Goal: Check status: Check status

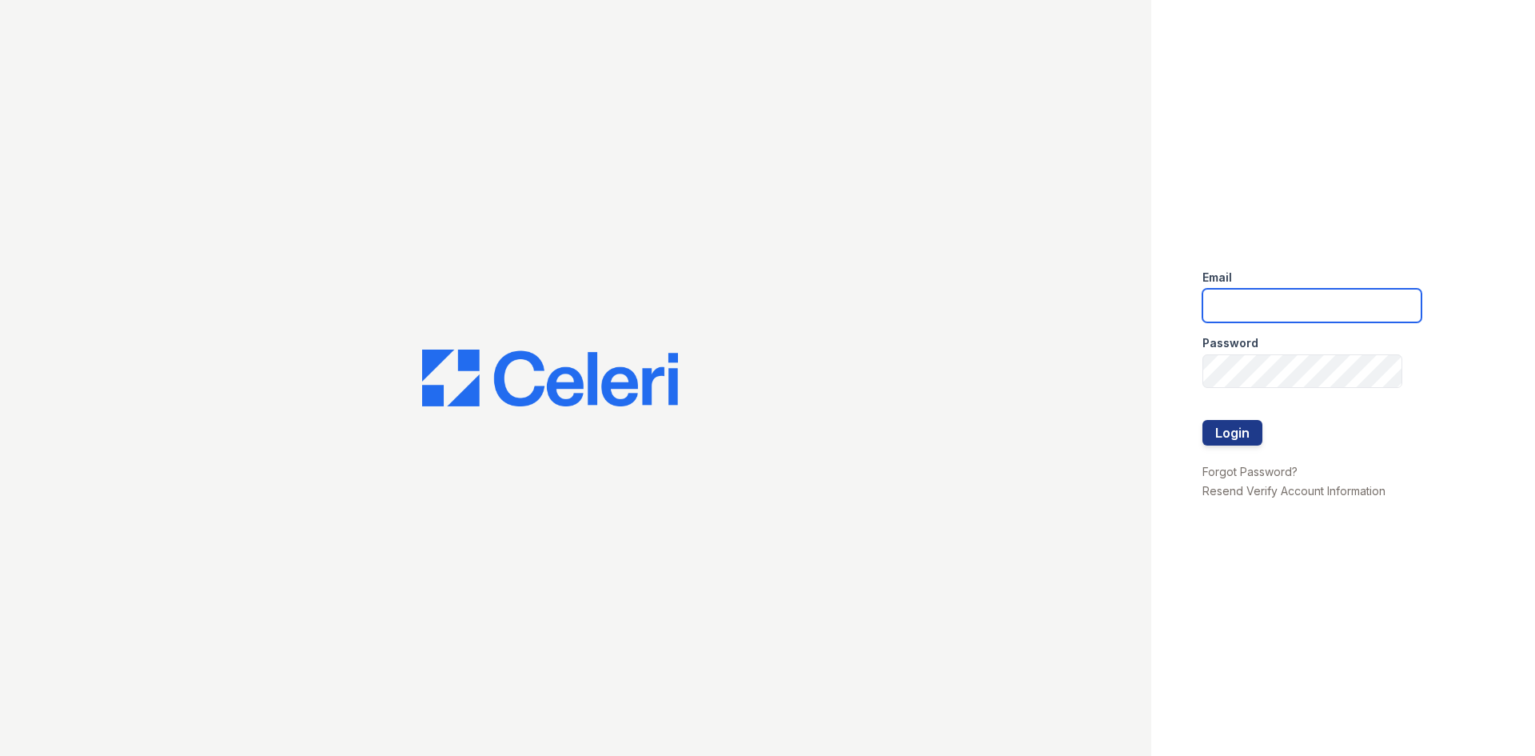
drag, startPoint x: 1231, startPoint y: 315, endPoint x: 1239, endPoint y: 317, distance: 8.3
click at [1231, 315] on input "email" at bounding box center [1312, 306] width 219 height 34
type input "arrivenorthshore@trinity-pm.com"
click at [1232, 435] on button "Login" at bounding box center [1233, 433] width 60 height 26
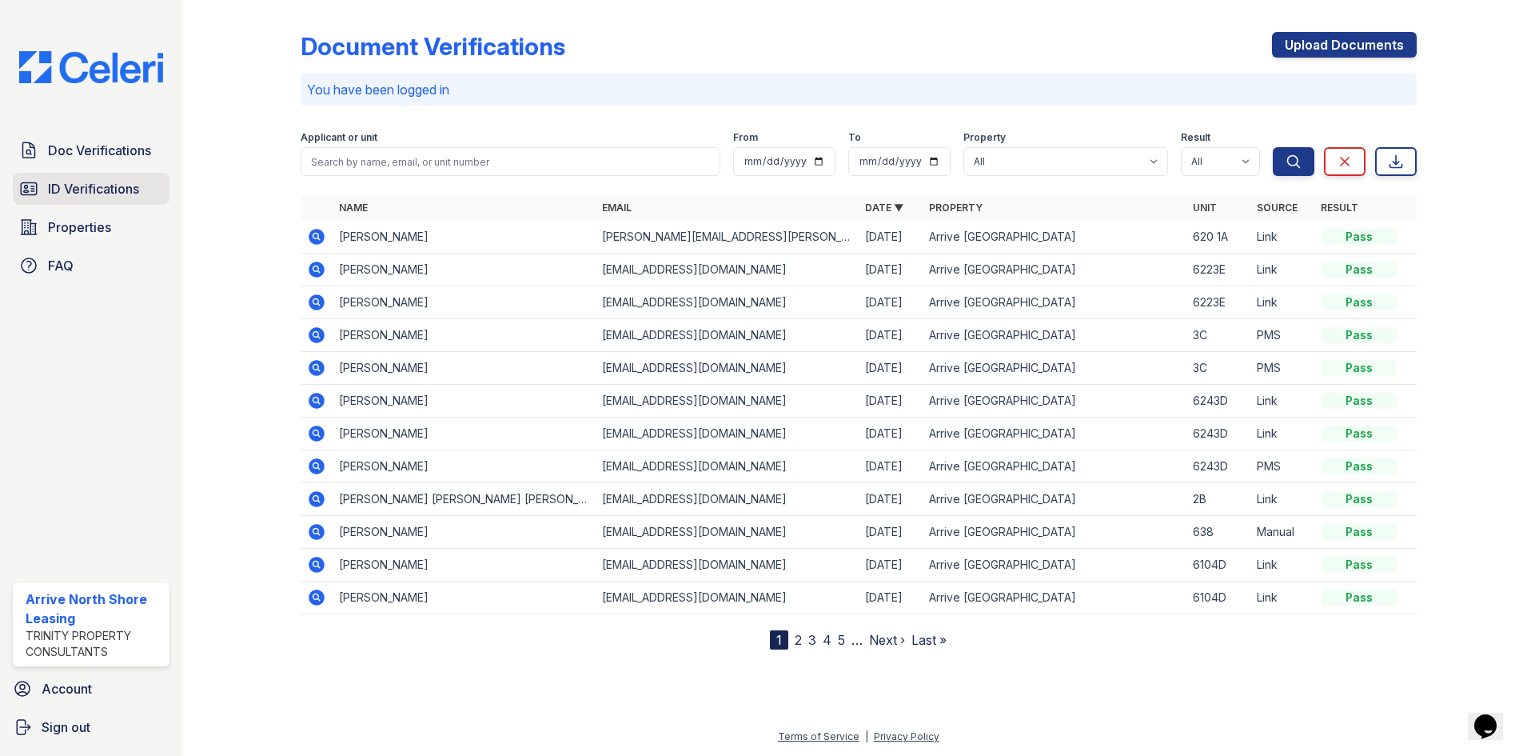
click at [105, 193] on span "ID Verifications" at bounding box center [93, 188] width 91 height 19
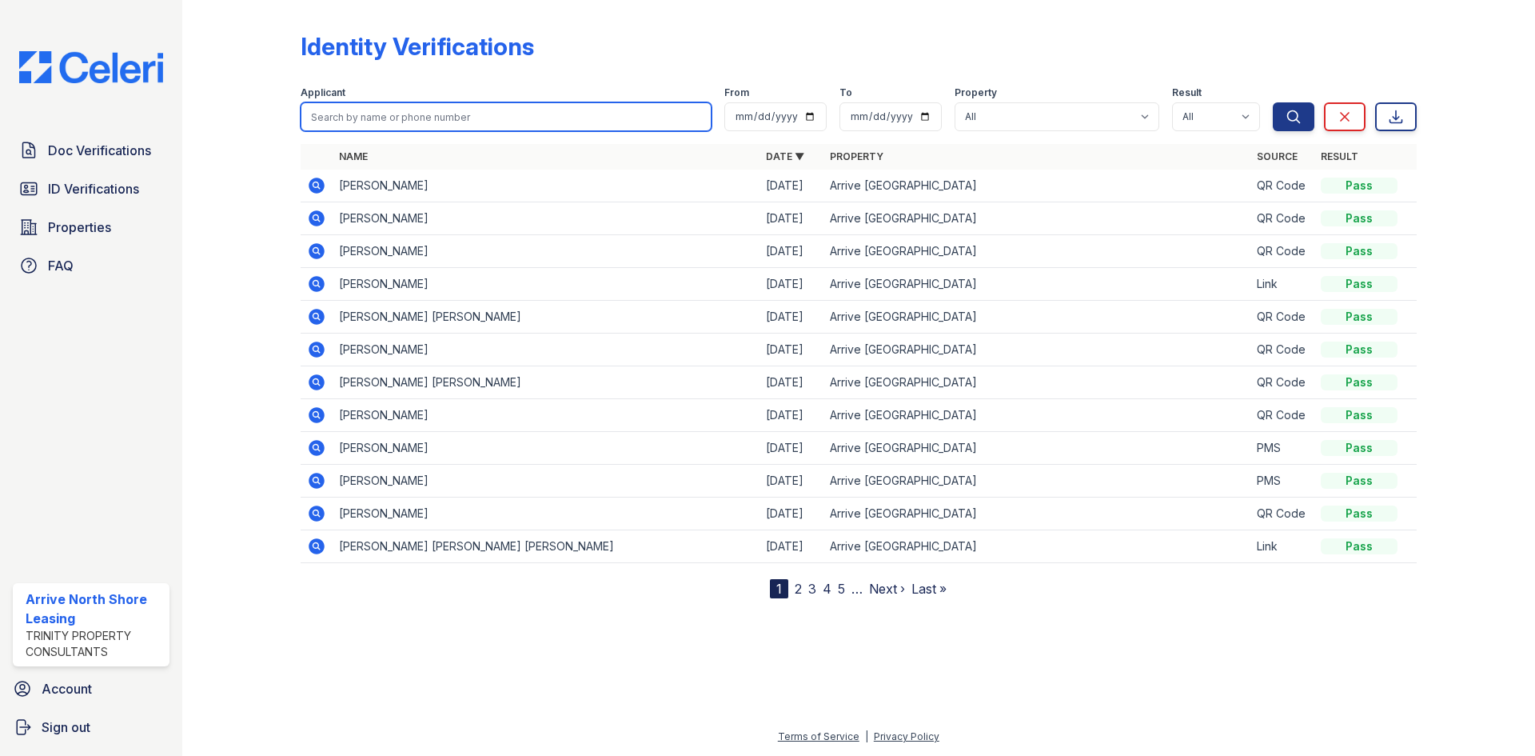
click at [369, 116] on input "search" at bounding box center [506, 116] width 411 height 29
type input "leslie"
click at [1273, 102] on button "Search" at bounding box center [1294, 116] width 42 height 29
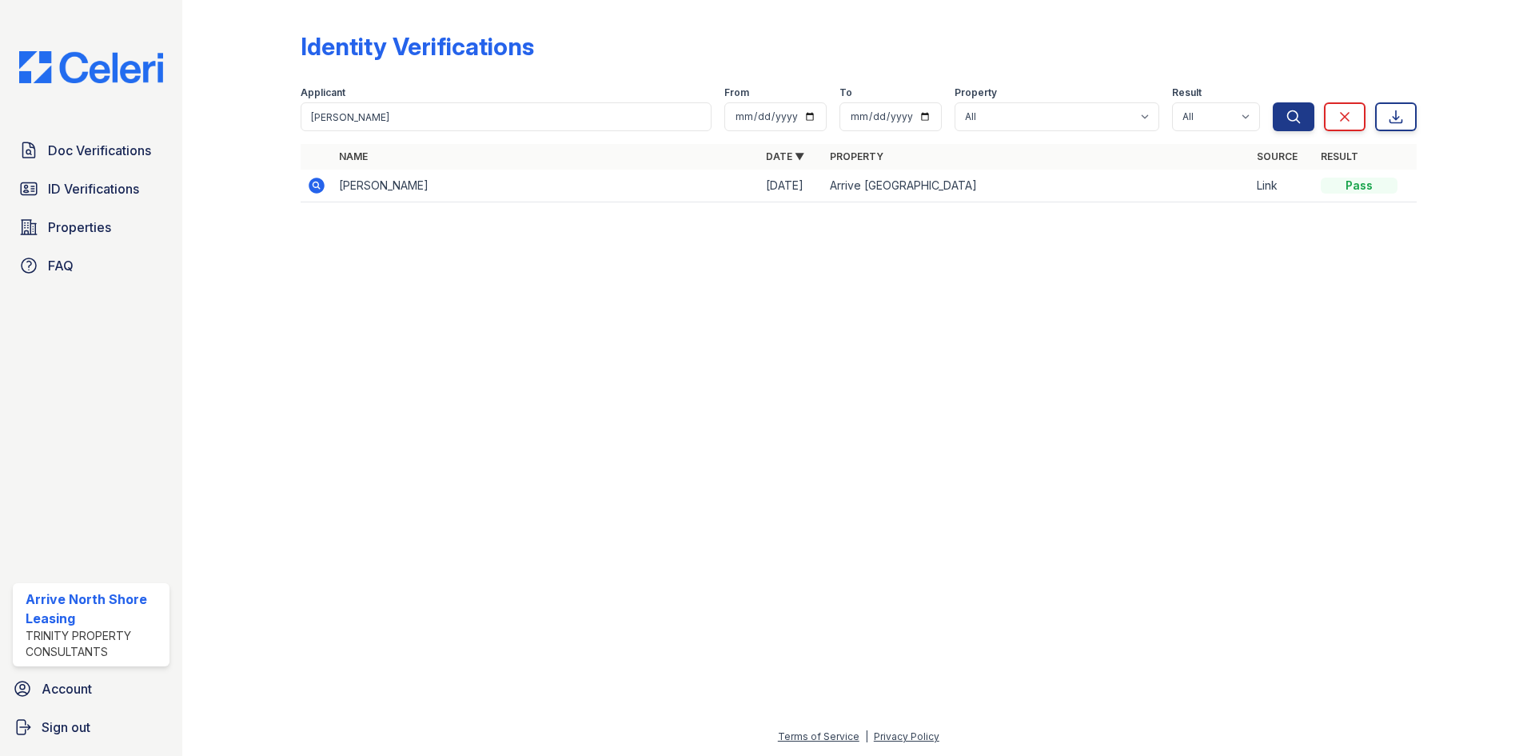
click at [320, 186] on icon at bounding box center [317, 186] width 16 height 16
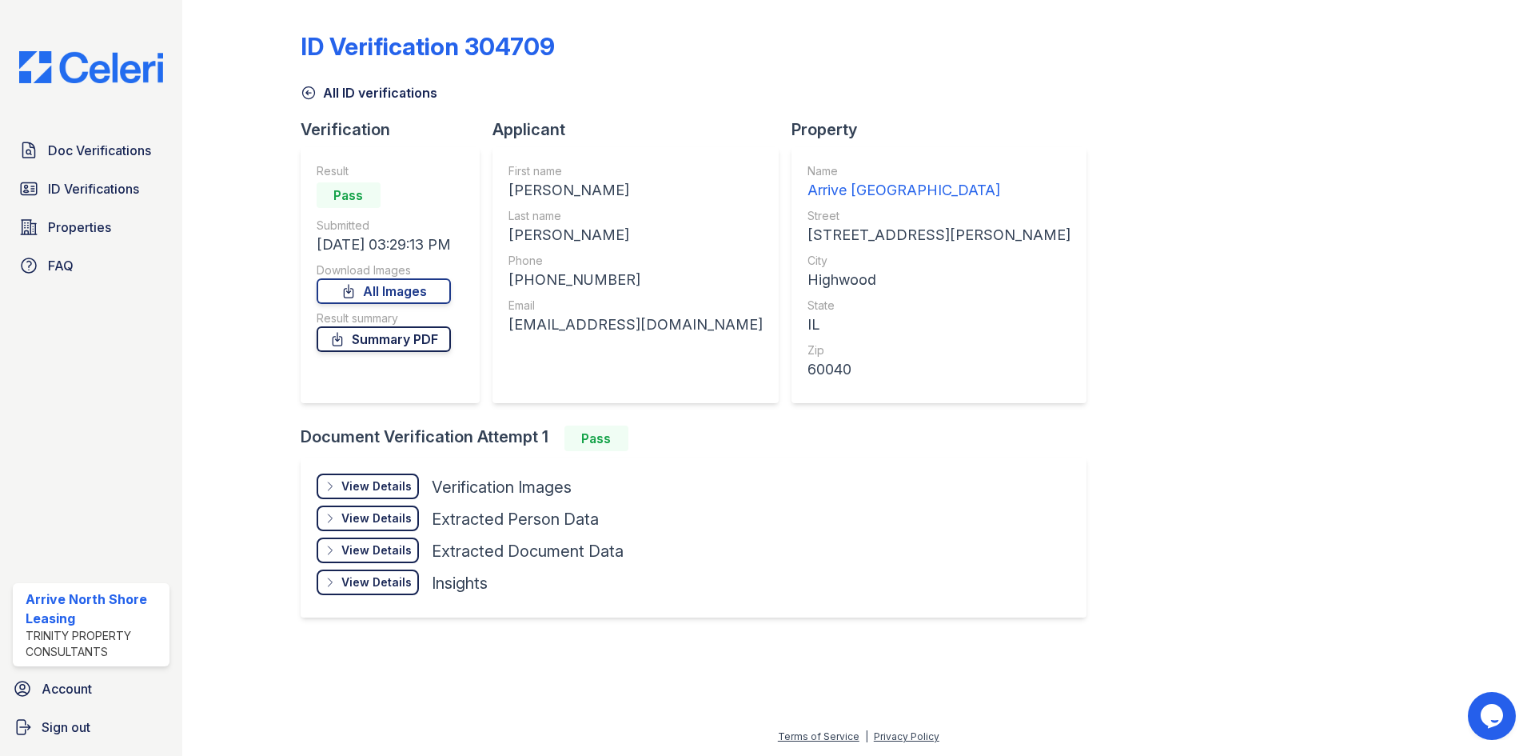
click at [413, 339] on link "Summary PDF" at bounding box center [384, 339] width 134 height 26
click at [385, 486] on div "View Details" at bounding box center [376, 486] width 70 height 16
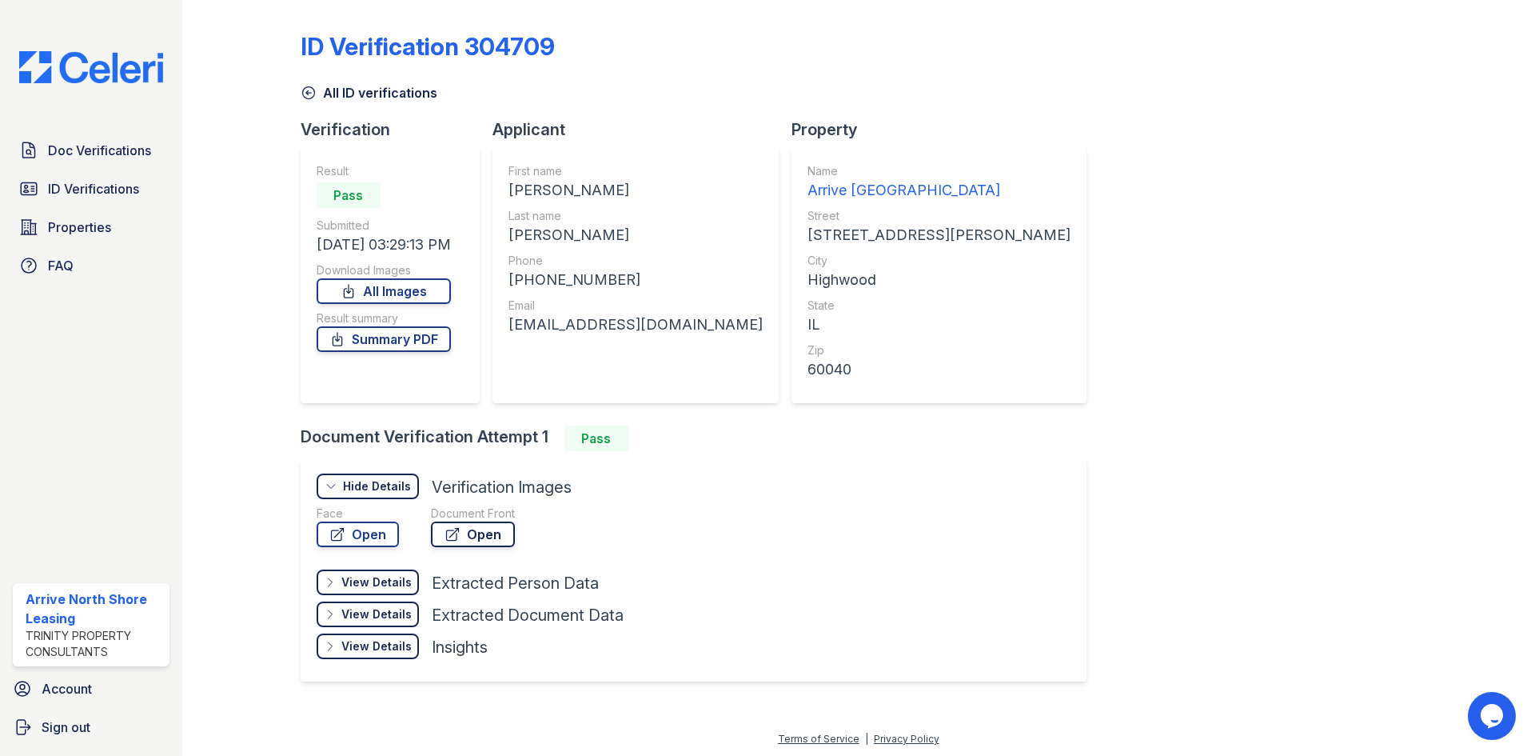
click at [481, 534] on link "Open" at bounding box center [473, 534] width 84 height 26
